Goal: Find specific page/section: Locate item on page

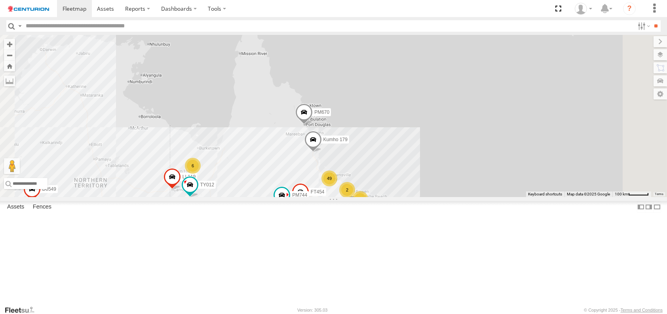
drag, startPoint x: 466, startPoint y: 110, endPoint x: 422, endPoint y: 278, distance: 172.7
click at [329, 230] on span at bounding box center [320, 218] width 17 height 21
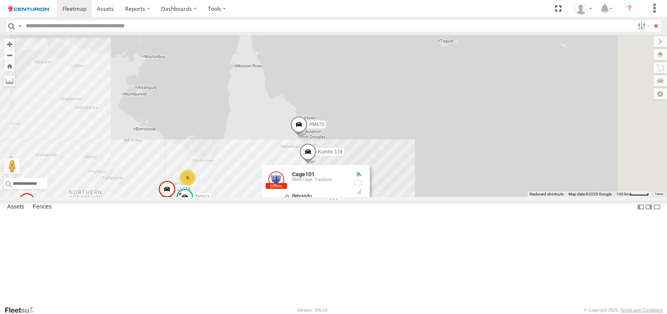
click at [320, 197] on div "PM753 D0474 PM670 D0549 FT733 236 54 97 71 30 37 29 2 Cage046 8 6 49 Kumho 163 …" at bounding box center [333, 116] width 667 height 162
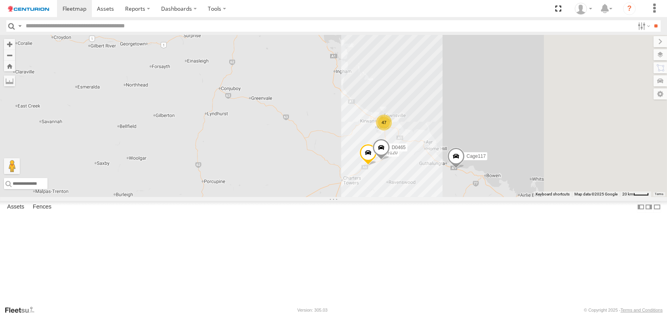
drag, startPoint x: 548, startPoint y: 252, endPoint x: 441, endPoint y: 167, distance: 136.1
click at [441, 167] on div "PM753 D0474 PM670 D0549 FT733 Cage046 Kumho 163 Cage036 Kumho 179 Cage129 LL119…" at bounding box center [333, 116] width 667 height 162
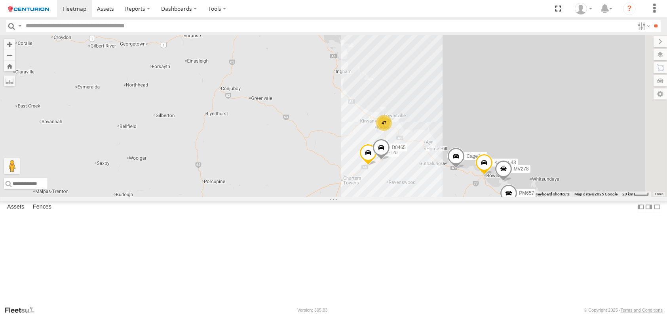
click at [392, 131] on div "47" at bounding box center [384, 123] width 16 height 16
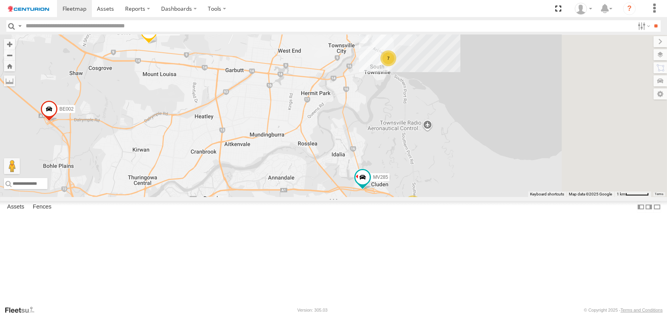
drag, startPoint x: 464, startPoint y: 113, endPoint x: 354, endPoint y: 200, distance: 139.8
click at [354, 197] on div "PM753 D0474 PM670 D0549 FT733 Cage046 Kumho 163 Cage036 Kumho 179 Cage129 LL119…" at bounding box center [333, 116] width 667 height 162
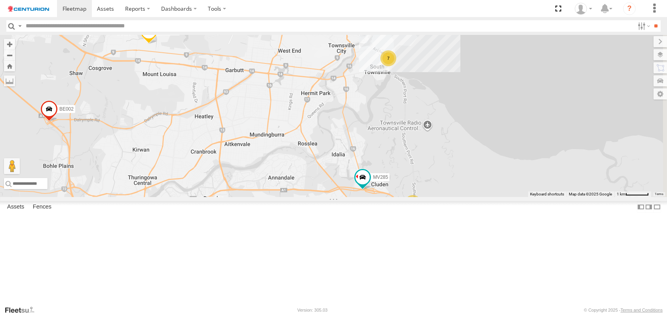
click at [421, 211] on div "22" at bounding box center [413, 203] width 16 height 16
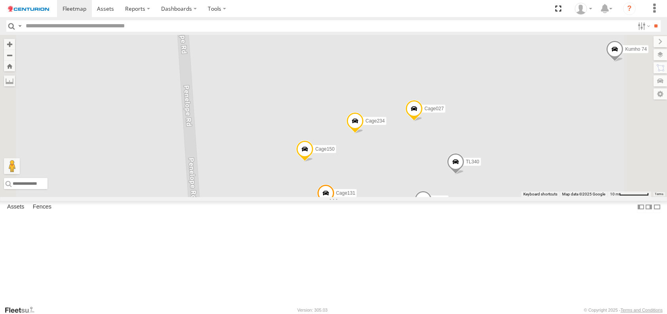
drag, startPoint x: 411, startPoint y: 173, endPoint x: 348, endPoint y: 314, distance: 154.5
click at [348, 313] on html at bounding box center [333, 157] width 667 height 314
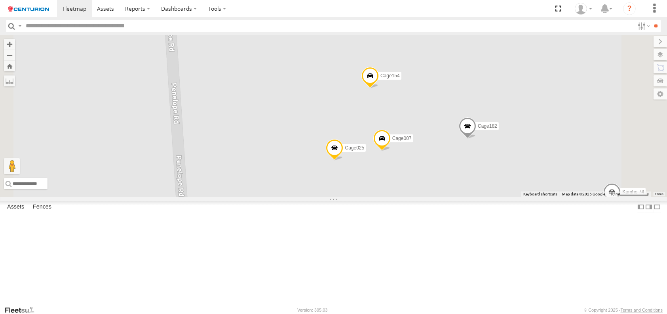
drag, startPoint x: 365, startPoint y: 182, endPoint x: 363, endPoint y: 327, distance: 144.5
click at [363, 313] on html at bounding box center [333, 157] width 667 height 314
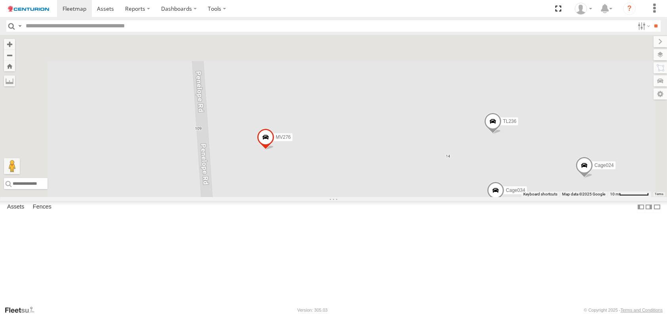
drag, startPoint x: 347, startPoint y: 181, endPoint x: 374, endPoint y: 327, distance: 148.2
click at [374, 313] on html at bounding box center [333, 157] width 667 height 314
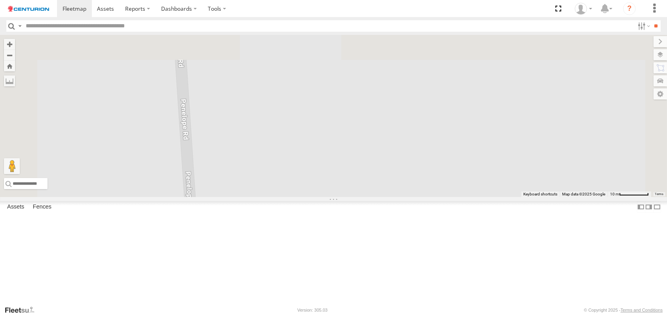
drag, startPoint x: 398, startPoint y: 244, endPoint x: 394, endPoint y: 327, distance: 82.5
click at [394, 313] on html at bounding box center [333, 157] width 667 height 314
